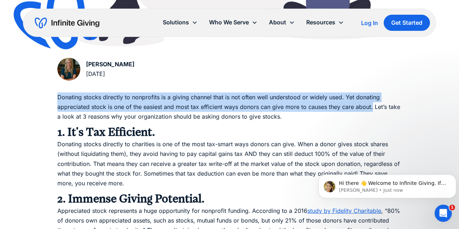
drag, startPoint x: 58, startPoint y: 94, endPoint x: 373, endPoint y: 105, distance: 315.0
click at [373, 105] on p "Donating stocks directly to nonprofits is a giving channel that is not often we…" at bounding box center [229, 107] width 344 height 29
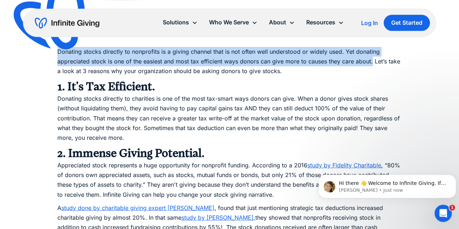
scroll to position [415, 0]
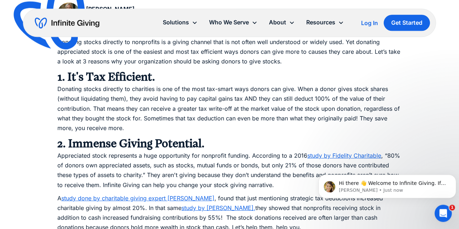
click at [58, 88] on p "Donating stocks directly to charities is one of the most tax-smart ways donors …" at bounding box center [229, 108] width 344 height 49
drag, startPoint x: 58, startPoint y: 88, endPoint x: 102, endPoint y: 85, distance: 44.5
click at [102, 85] on p "Donating stocks directly to charities is one of the most tax-smart ways donors …" at bounding box center [229, 108] width 344 height 49
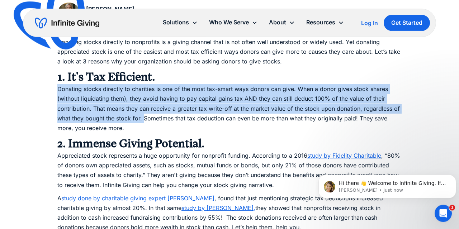
drag, startPoint x: 58, startPoint y: 89, endPoint x: 143, endPoint y: 120, distance: 90.7
click at [143, 120] on p "Donating stocks directly to charities is one of the most tax-smart ways donors …" at bounding box center [229, 108] width 344 height 49
copy p "Donating stocks directly to charities is one of the most tax-smart ways donors …"
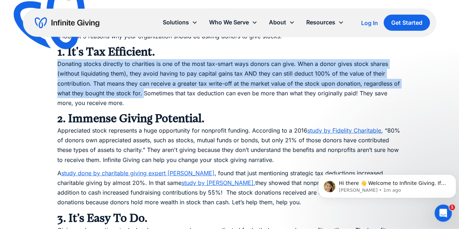
scroll to position [461, 0]
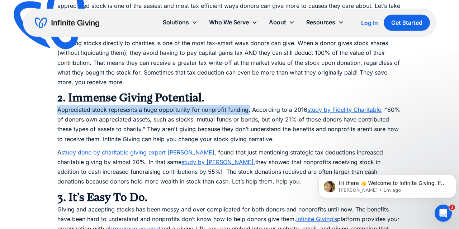
drag, startPoint x: 58, startPoint y: 109, endPoint x: 250, endPoint y: 112, distance: 191.8
click at [250, 112] on p "Appreciated stock represents a huge opportunity for nonprofit funding. Accordin…" at bounding box center [229, 124] width 344 height 39
copy p "Appreciated stock represents a huge opportunity for nonprofit funding."
click at [357, 109] on link "study by Fidelity Charitable" at bounding box center [344, 109] width 74 height 7
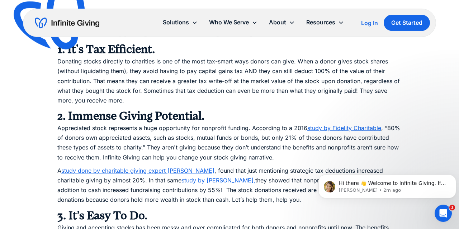
scroll to position [442, 0]
drag, startPoint x: 100, startPoint y: 115, endPoint x: 145, endPoint y: 127, distance: 46.4
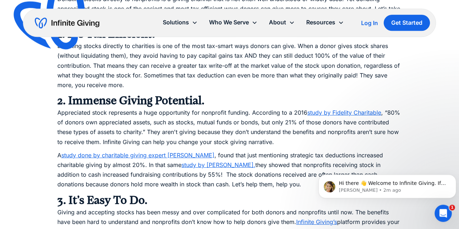
scroll to position [457, 0]
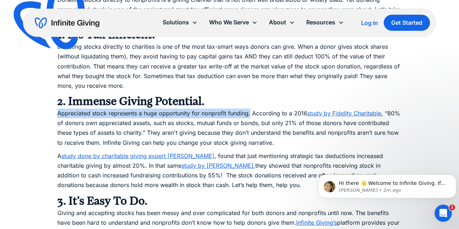
drag, startPoint x: 58, startPoint y: 113, endPoint x: 250, endPoint y: 112, distance: 191.8
click at [250, 112] on p "Appreciated stock represents a huge opportunity for nonprofit funding. Accordin…" at bounding box center [229, 128] width 344 height 39
copy p "Appreciated stock represents a huge opportunity for nonprofit funding."
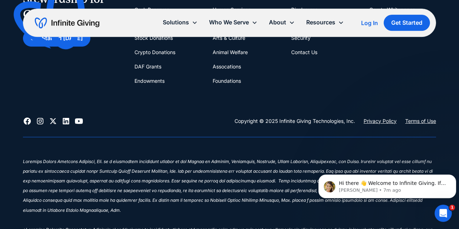
scroll to position [1502, 0]
drag, startPoint x: 276, startPoint y: 121, endPoint x: 353, endPoint y: 121, distance: 76.4
click at [353, 121] on div "Copyright © 2025 Infinite Giving Technologies, Inc." at bounding box center [294, 121] width 120 height 9
copy div "Infinite Giving Technologies, Inc"
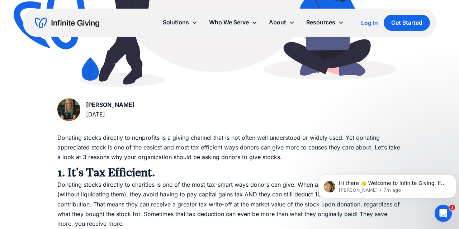
scroll to position [327, 0]
